Goal: Task Accomplishment & Management: Manage account settings

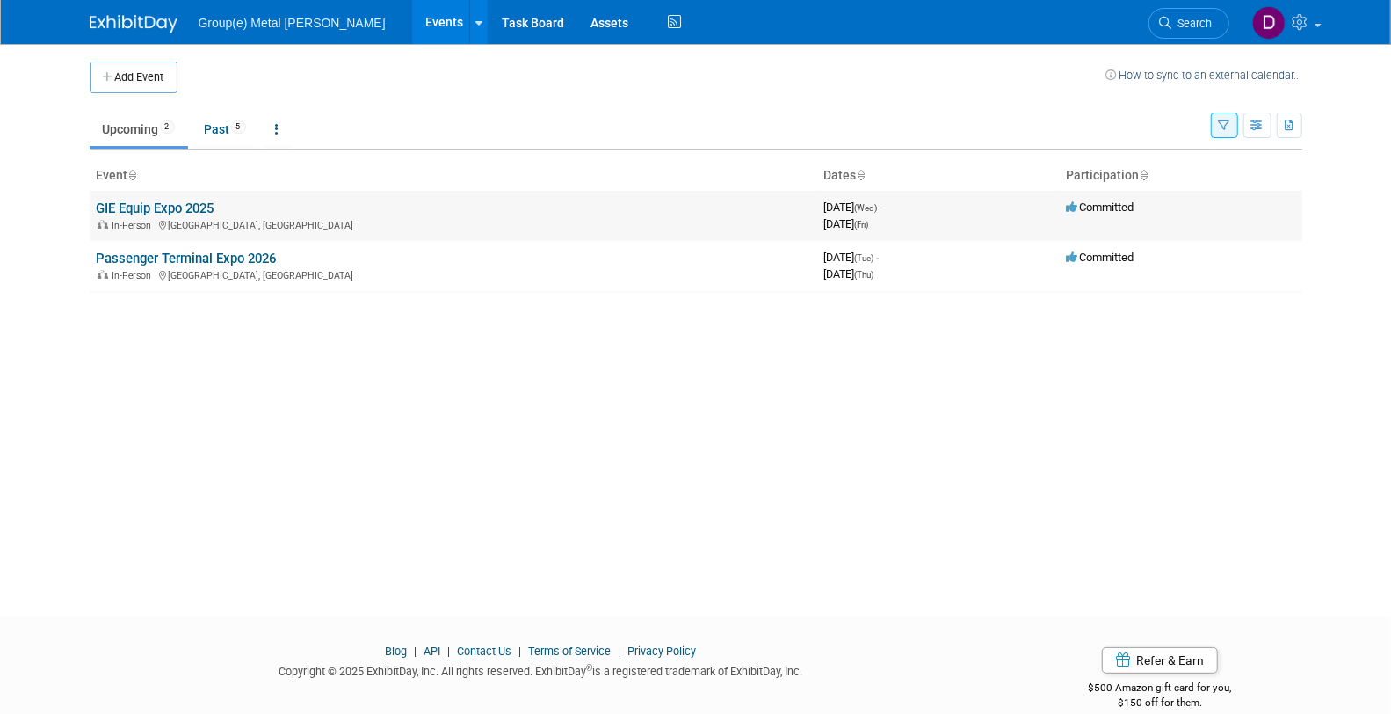
click at [177, 206] on link "GIE Equip Expo 2025" at bounding box center [156, 208] width 118 height 16
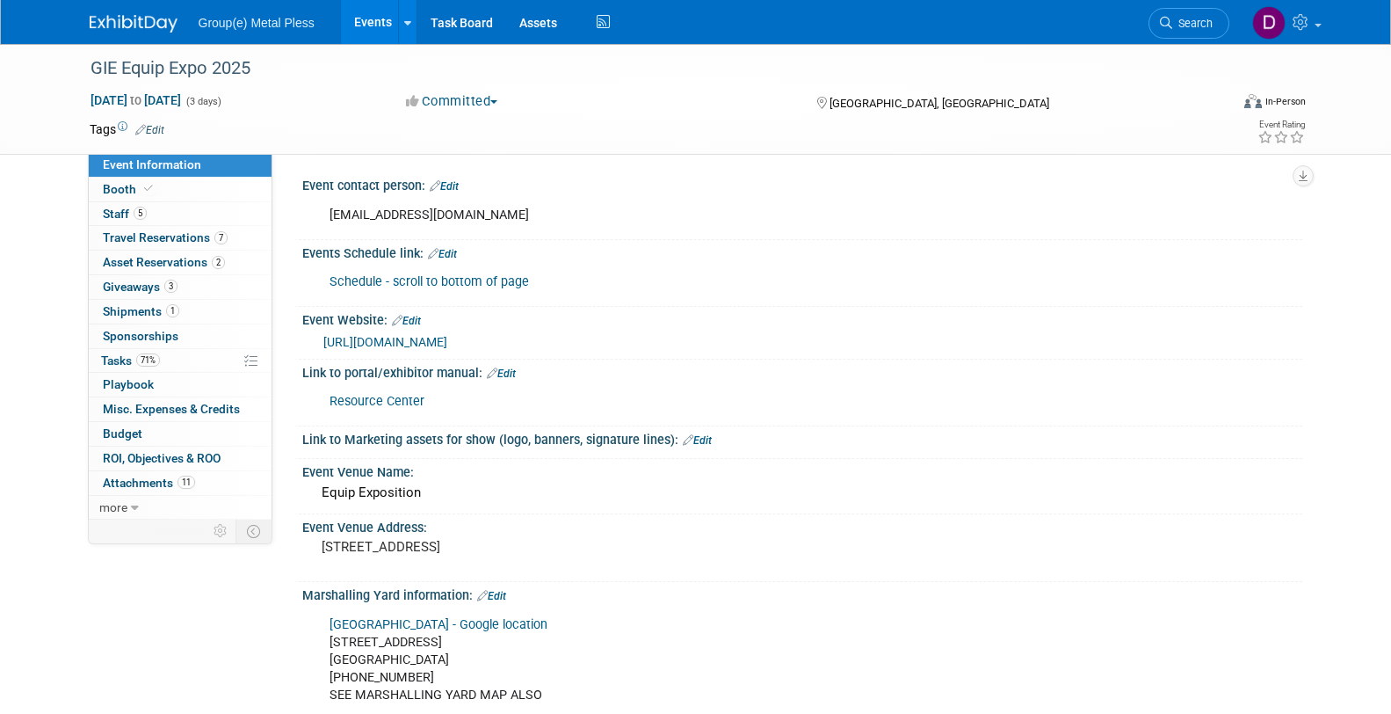
select select "Storm Equipment"
click at [158, 214] on link "5 Staff 5" at bounding box center [180, 214] width 183 height 24
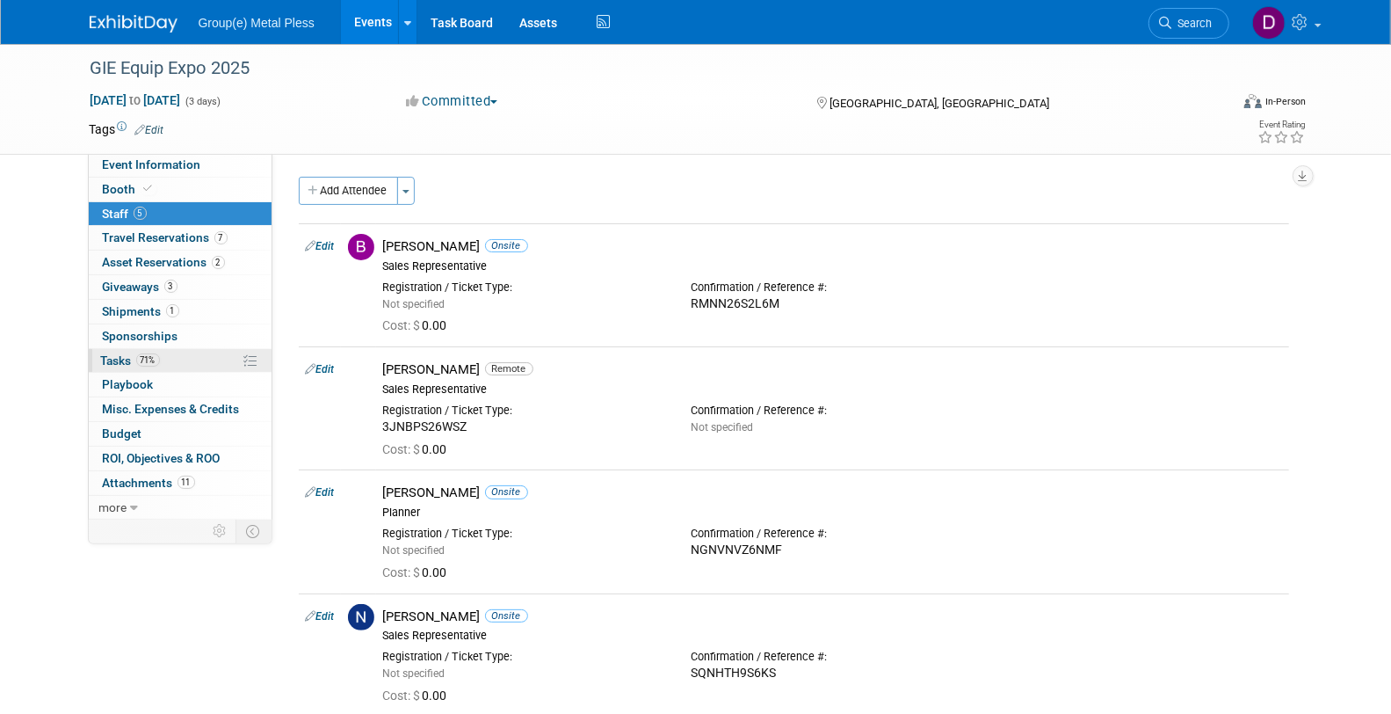
click at [178, 353] on link "71% Tasks 71%" at bounding box center [180, 361] width 183 height 24
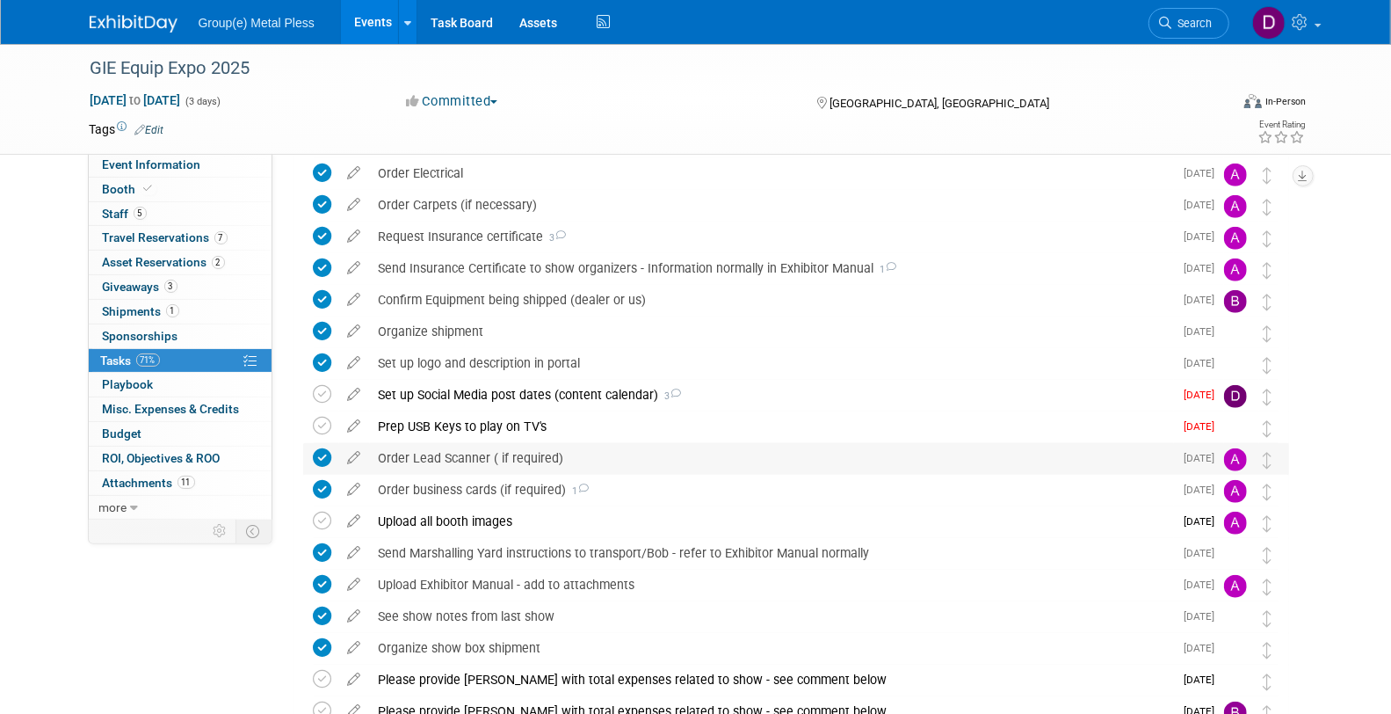
scroll to position [777, 0]
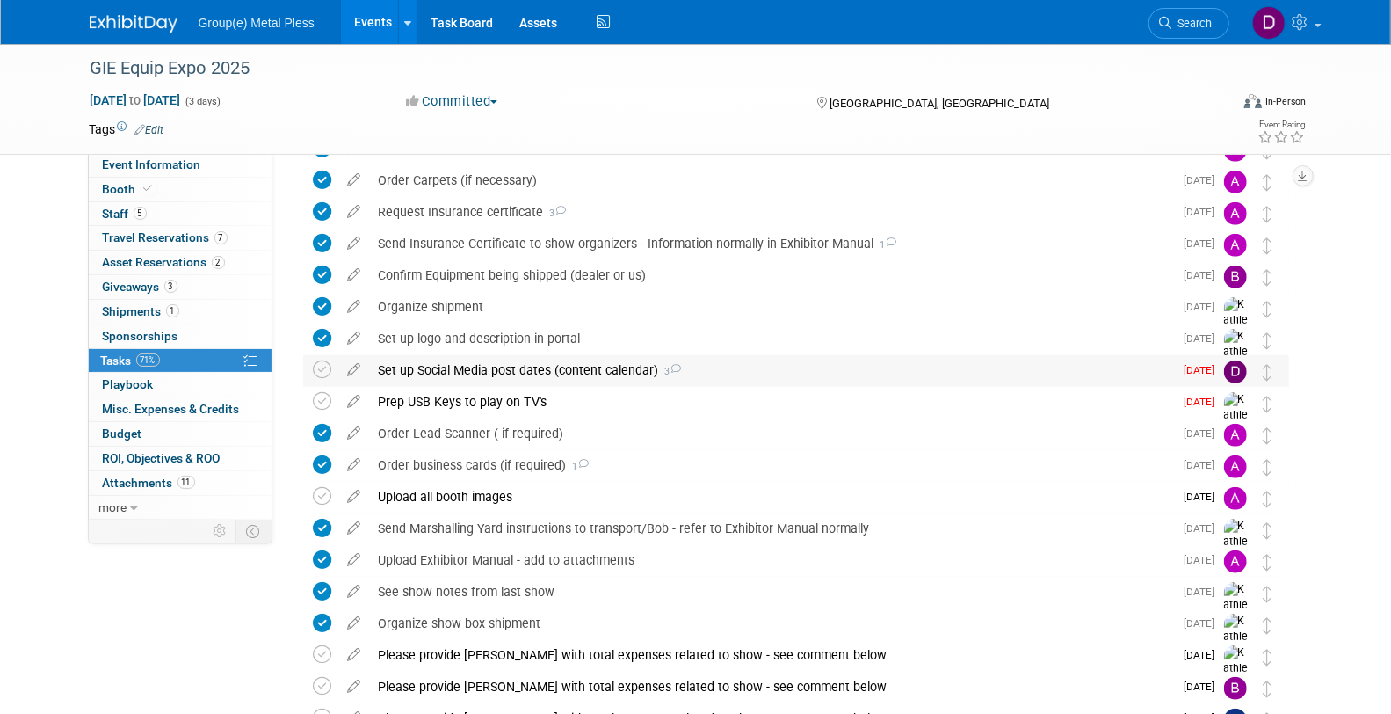
click at [671, 367] on icon at bounding box center [676, 369] width 11 height 10
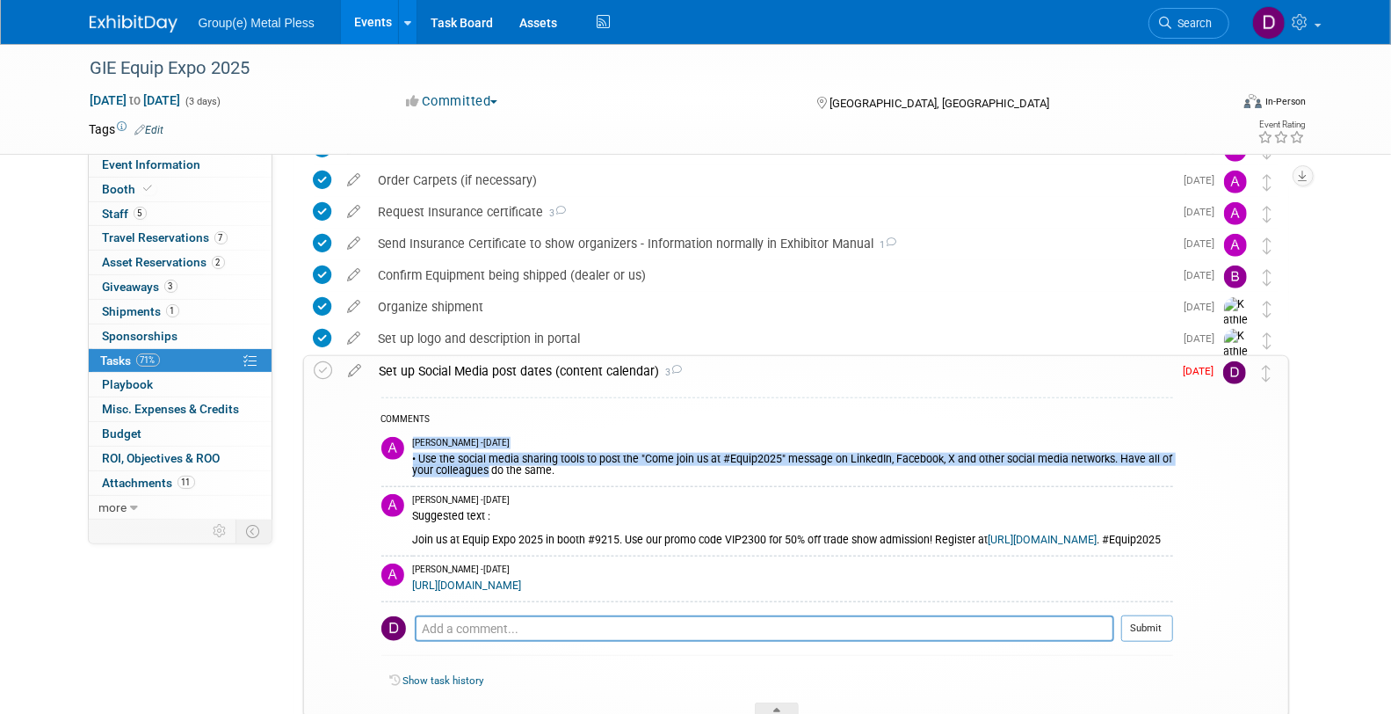
drag, startPoint x: 410, startPoint y: 454, endPoint x: 483, endPoint y: 472, distance: 75.3
click at [483, 472] on tr "Anaelle Pasnin - 5 months ago • Use the social media sharing tools to post the …" at bounding box center [777, 458] width 792 height 57
click at [634, 411] on div "COMMENTS" at bounding box center [777, 420] width 792 height 18
drag, startPoint x: 572, startPoint y: 473, endPoint x: 413, endPoint y: 462, distance: 159.4
click at [413, 462] on div "• Use the social media sharing tools to post the "Come join us at #Equip2025" m…" at bounding box center [793, 463] width 760 height 28
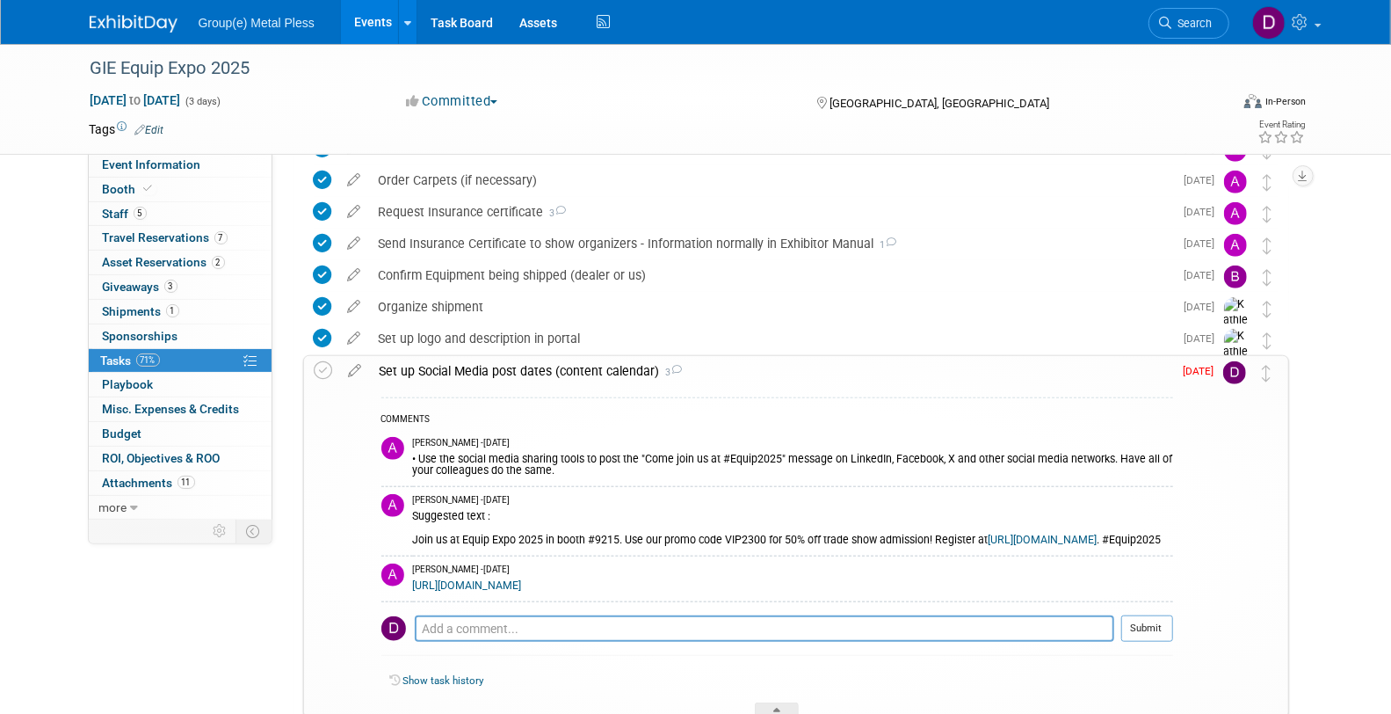
click at [502, 474] on div "• Use the social media sharing tools to post the "Come join us at #Equip2025" m…" at bounding box center [793, 463] width 760 height 28
drag, startPoint x: 661, startPoint y: 375, endPoint x: 379, endPoint y: 375, distance: 282.1
click at [379, 375] on div "Set up Social Media post dates (content calendar) 3" at bounding box center [772, 371] width 802 height 30
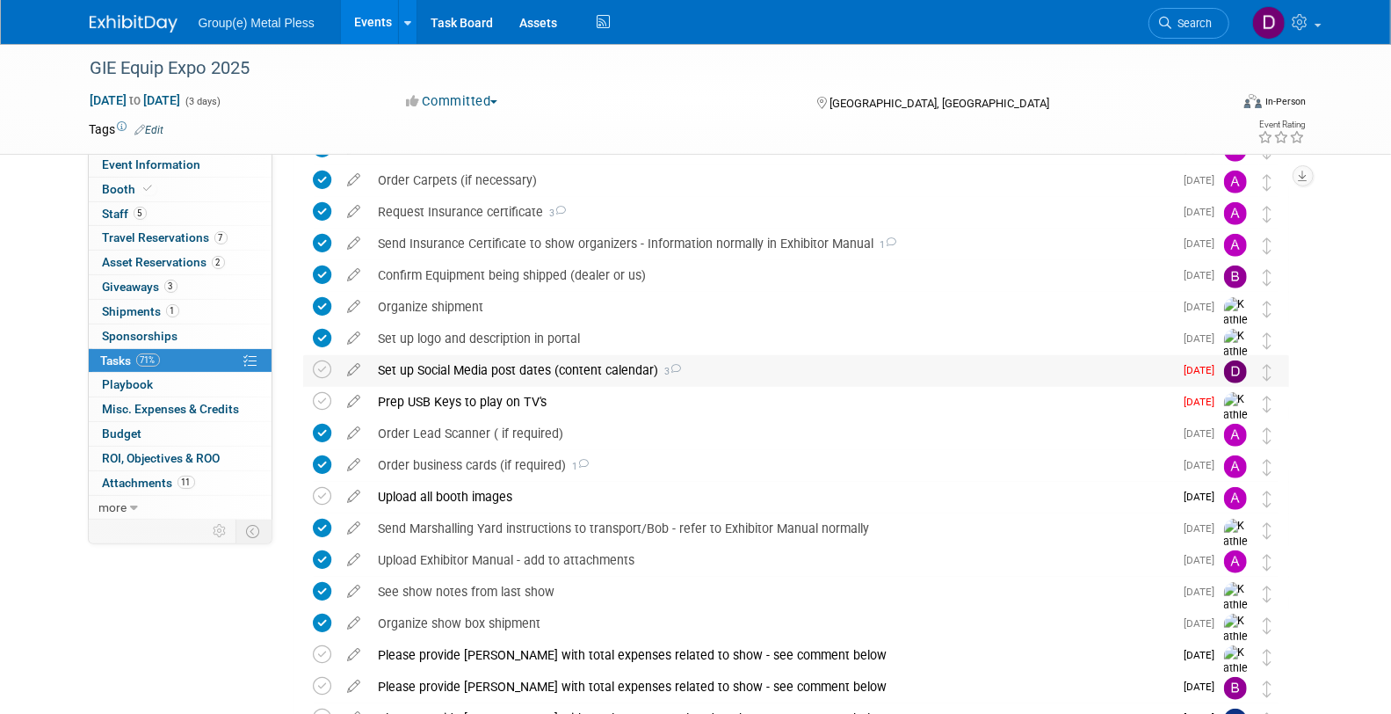
click at [420, 367] on div "Set up Social Media post dates (content calendar) 3" at bounding box center [772, 370] width 804 height 30
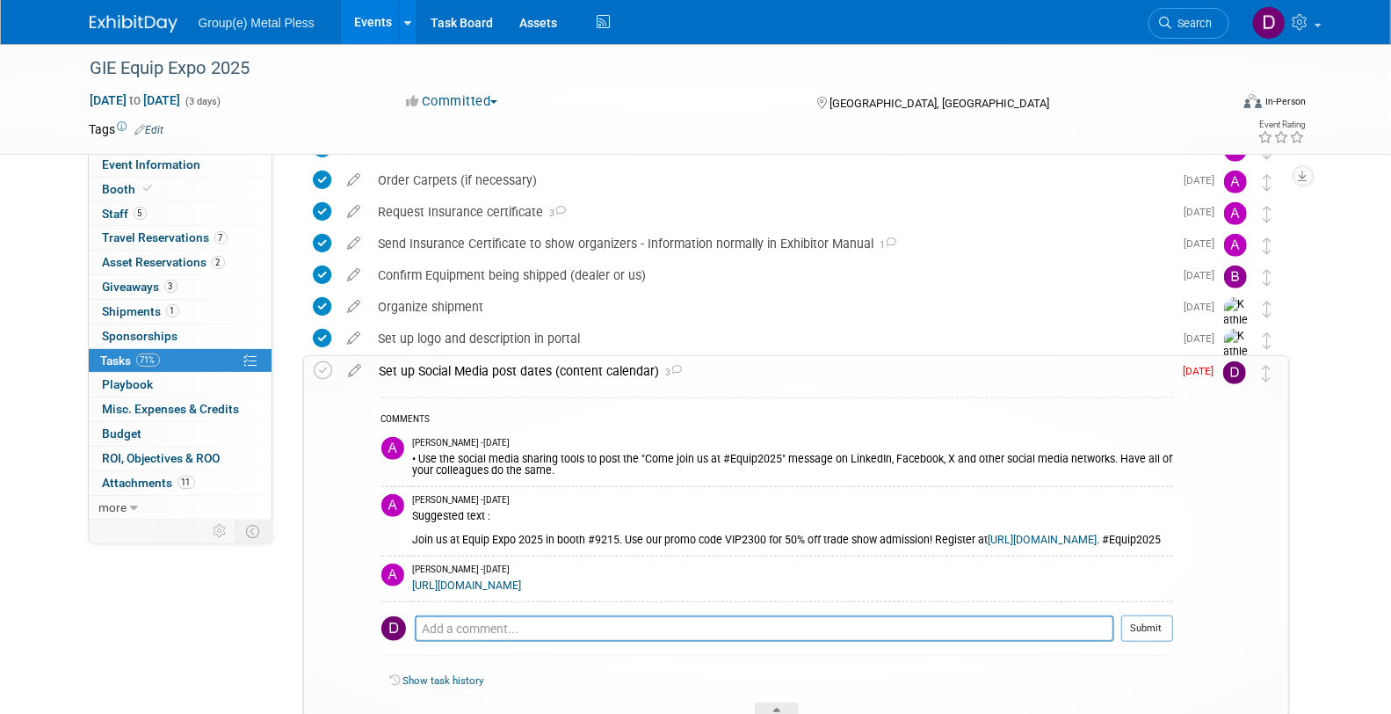
drag, startPoint x: 376, startPoint y: 365, endPoint x: 655, endPoint y: 369, distance: 278.7
click at [655, 369] on div "Set up Social Media post dates (content calendar) 3" at bounding box center [772, 371] width 802 height 30
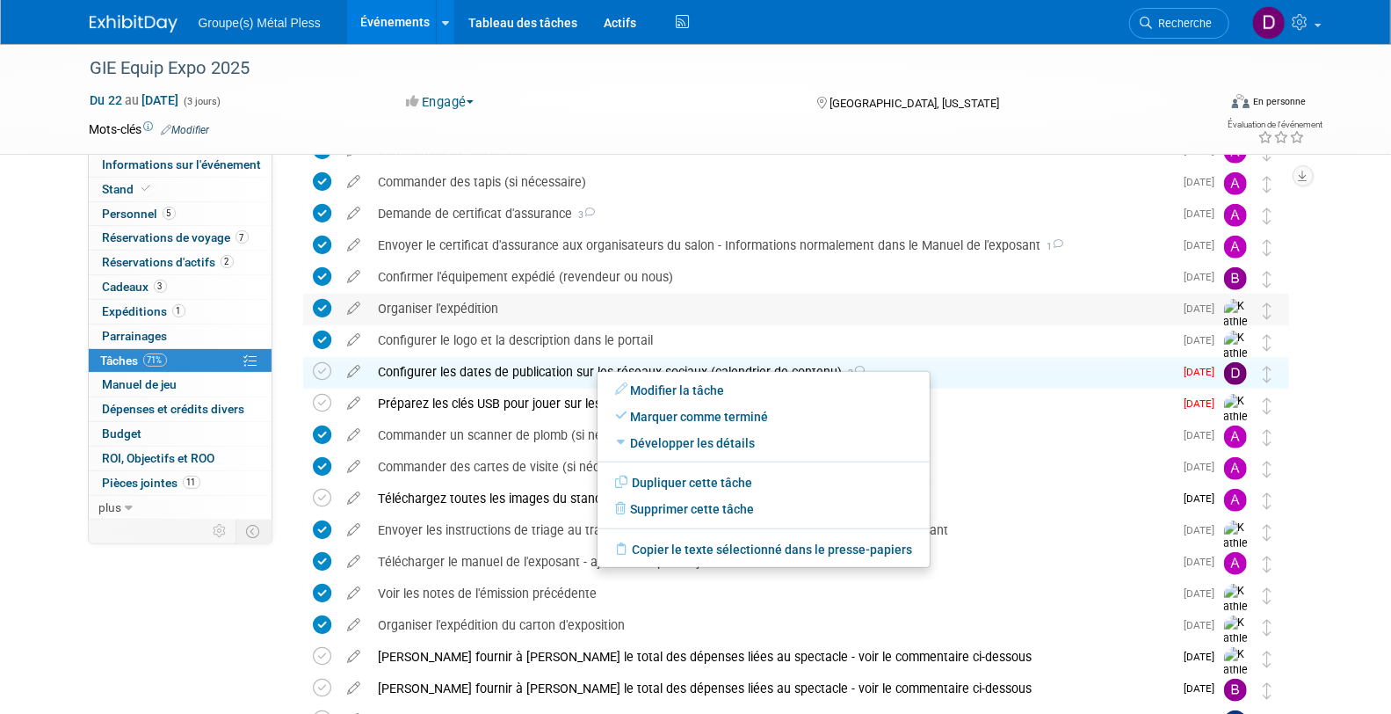
scroll to position [779, 0]
click at [524, 367] on font "Configurer les dates de publication sur les réseaux sociaux (calendrier de cont…" at bounding box center [611, 370] width 464 height 14
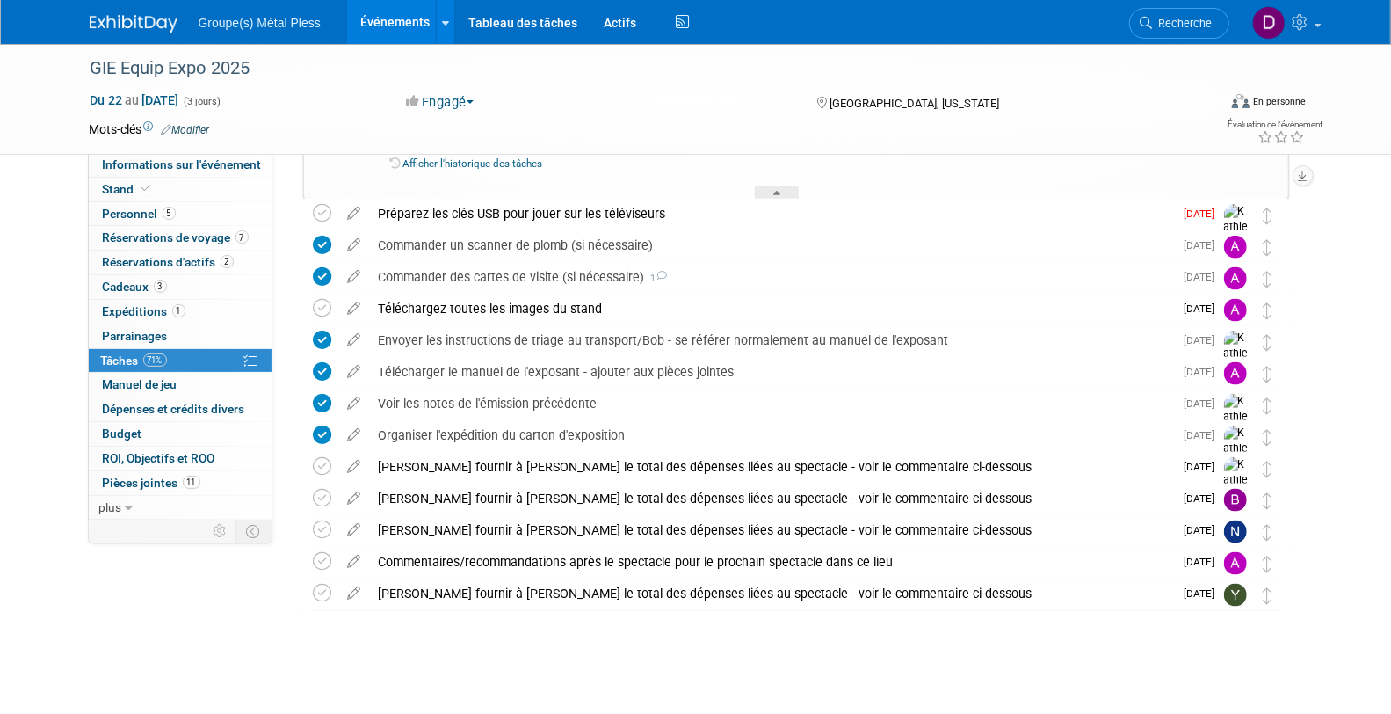
scroll to position [1308, 0]
